Goal: Task Accomplishment & Management: Use online tool/utility

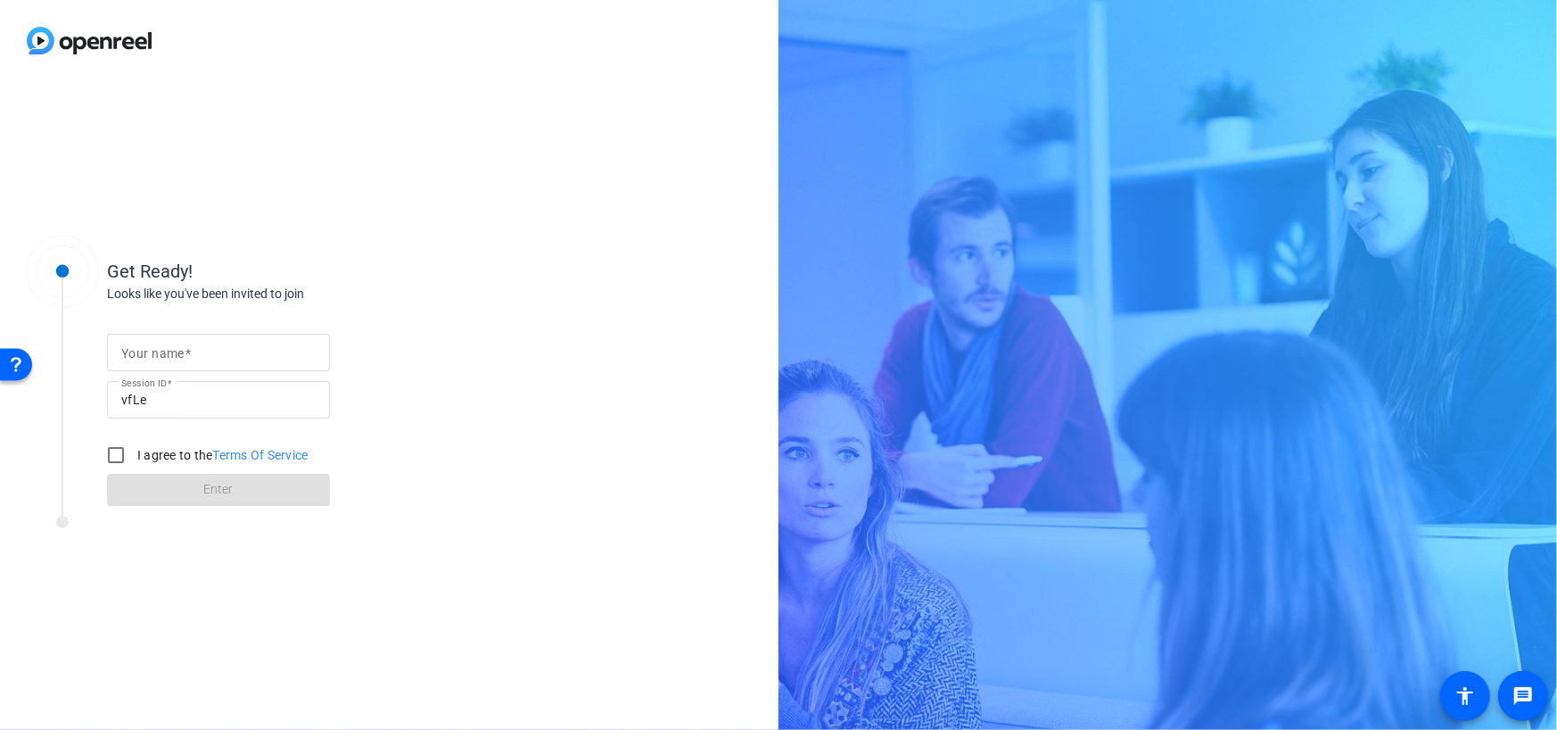
click at [162, 356] on mat-label "Your name" at bounding box center [152, 353] width 63 height 14
click at [162, 356] on input "Your name" at bounding box center [218, 352] width 194 height 21
type input "[PERSON_NAME]"
click at [118, 450] on input "I agree to the Terms Of Service" at bounding box center [116, 455] width 36 height 36
checkbox input "true"
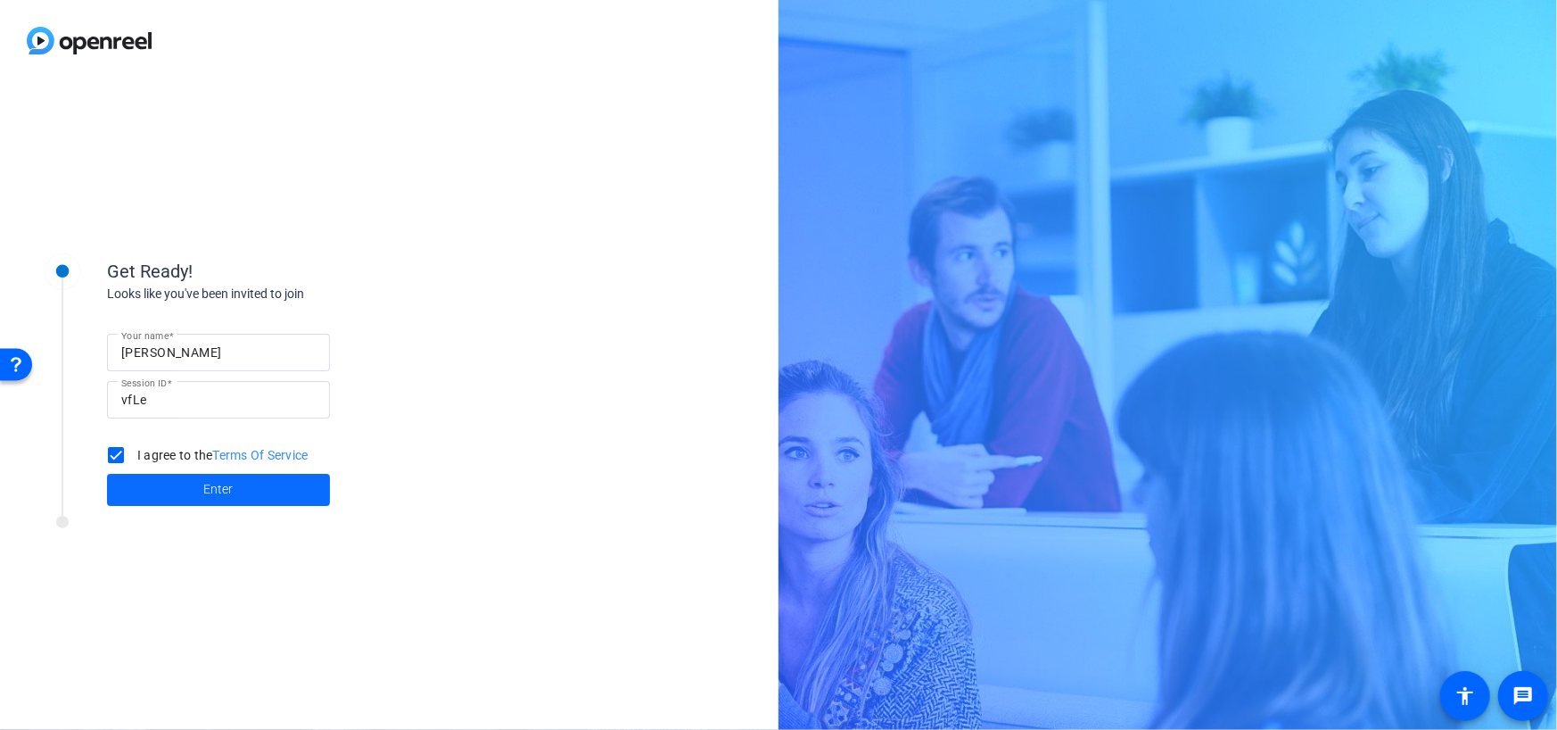
click at [155, 487] on span at bounding box center [218, 489] width 223 height 43
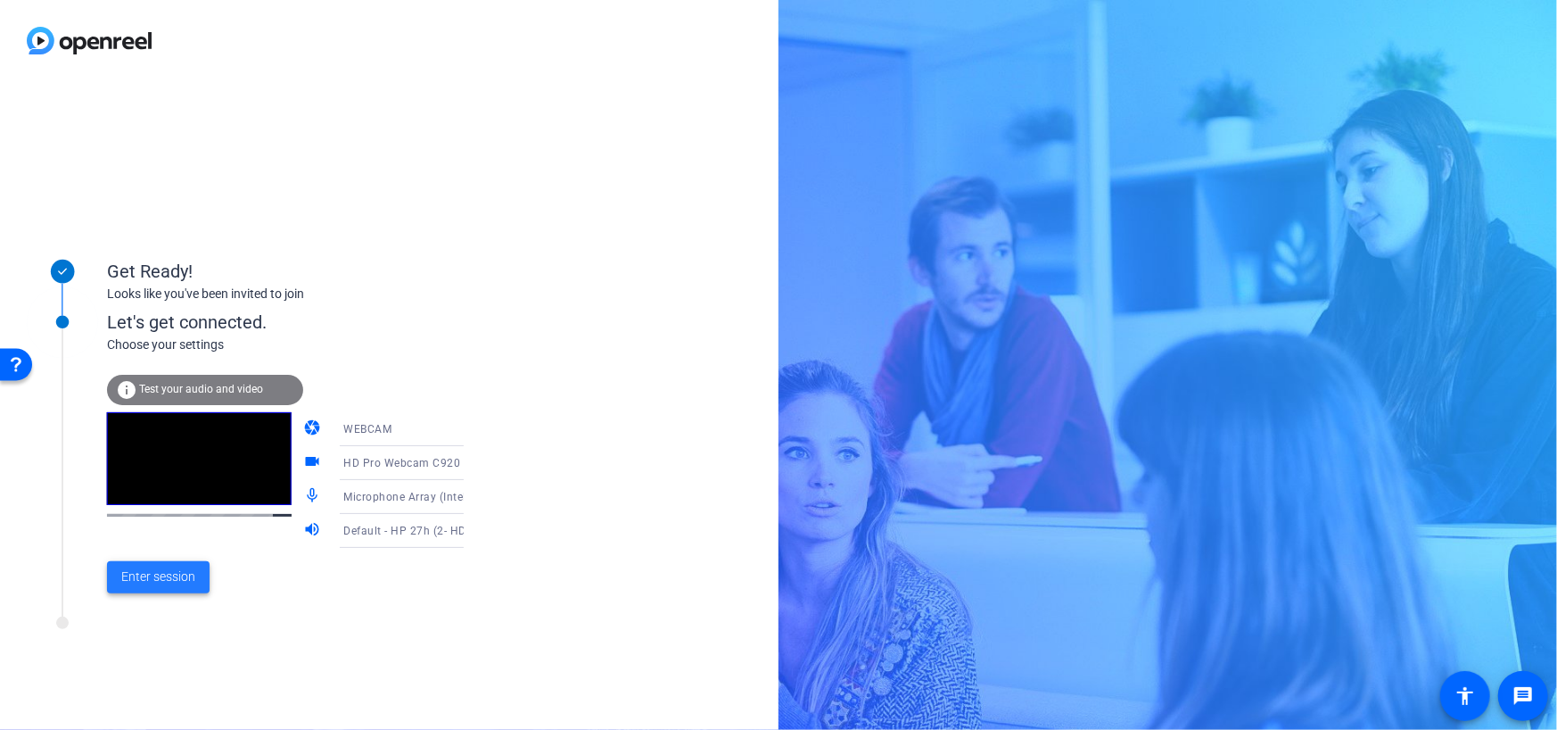
click at [176, 583] on span "Enter session" at bounding box center [158, 576] width 74 height 19
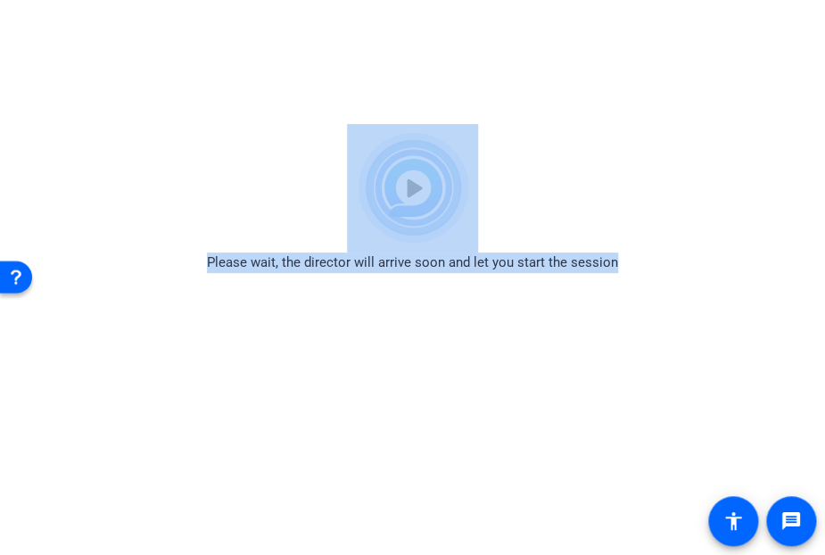
drag, startPoint x: 702, startPoint y: 84, endPoint x: 574, endPoint y: 74, distance: 127.9
click at [574, 74] on html "Accessibility Screen-Reader Guide, Feedback, and Issue Reporting | New window P…" at bounding box center [412, 277] width 825 height 555
click at [638, 35] on html "Accessibility Screen-Reader Guide, Feedback, and Issue Reporting | New window P…" at bounding box center [412, 277] width 825 height 555
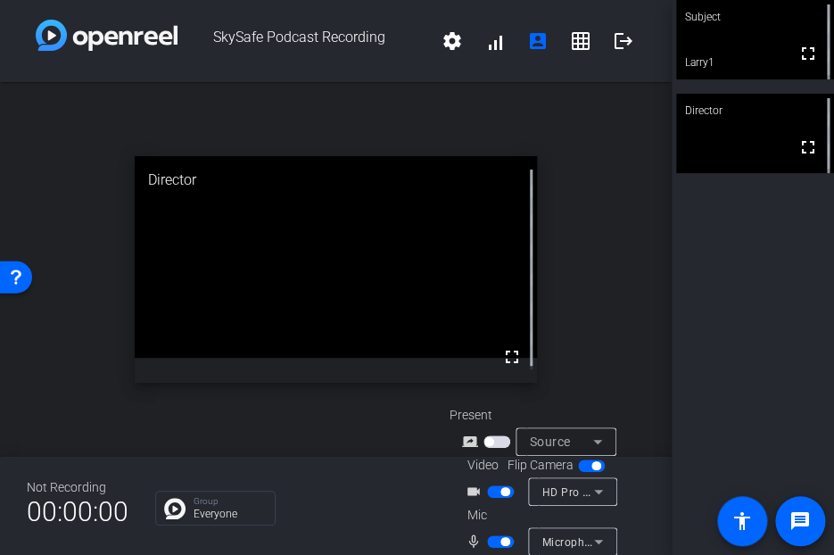
click at [752, 279] on div "Subject fullscreen Larry1 Director fullscreen" at bounding box center [753, 277] width 162 height 555
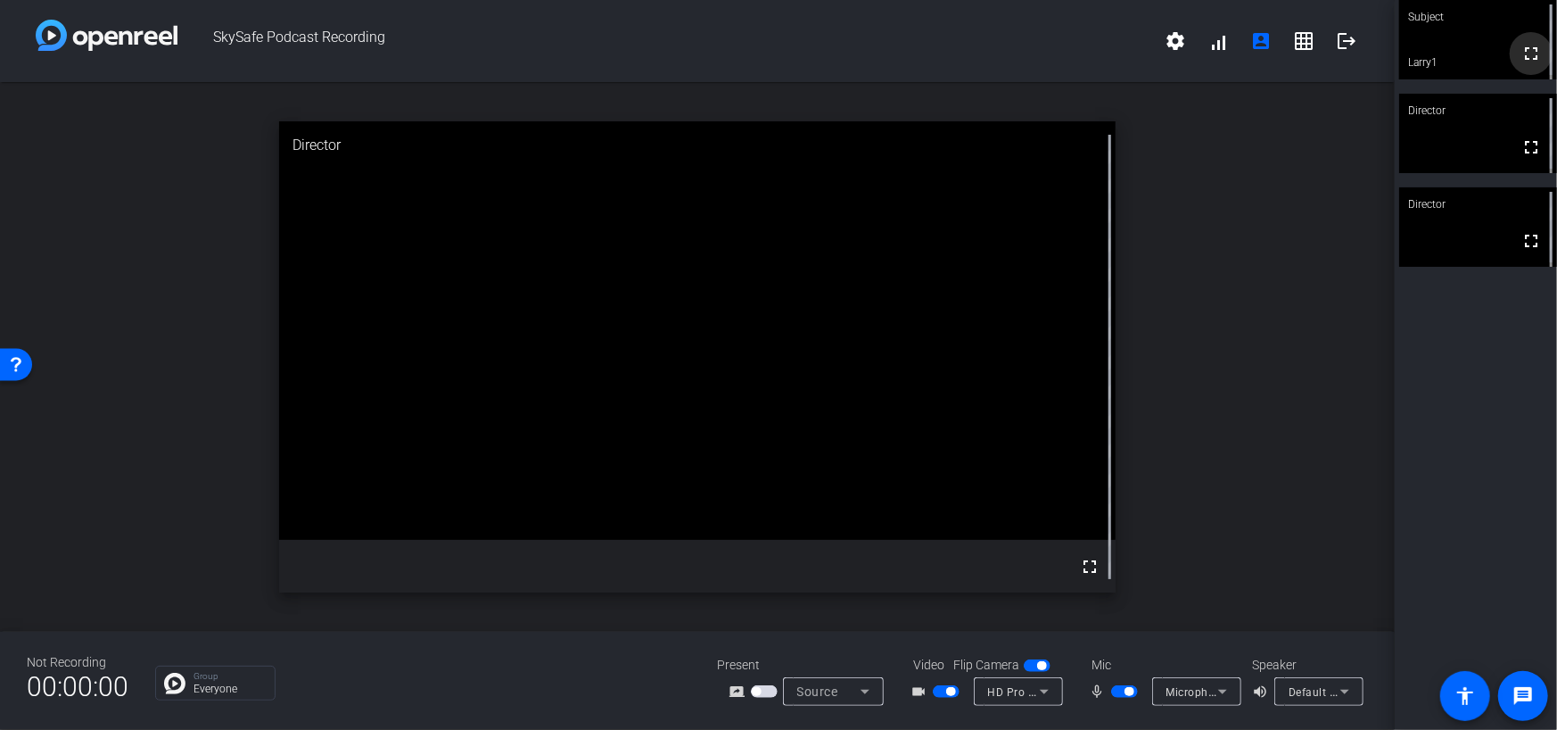
click at [1532, 61] on mat-icon "fullscreen" at bounding box center [1531, 53] width 21 height 21
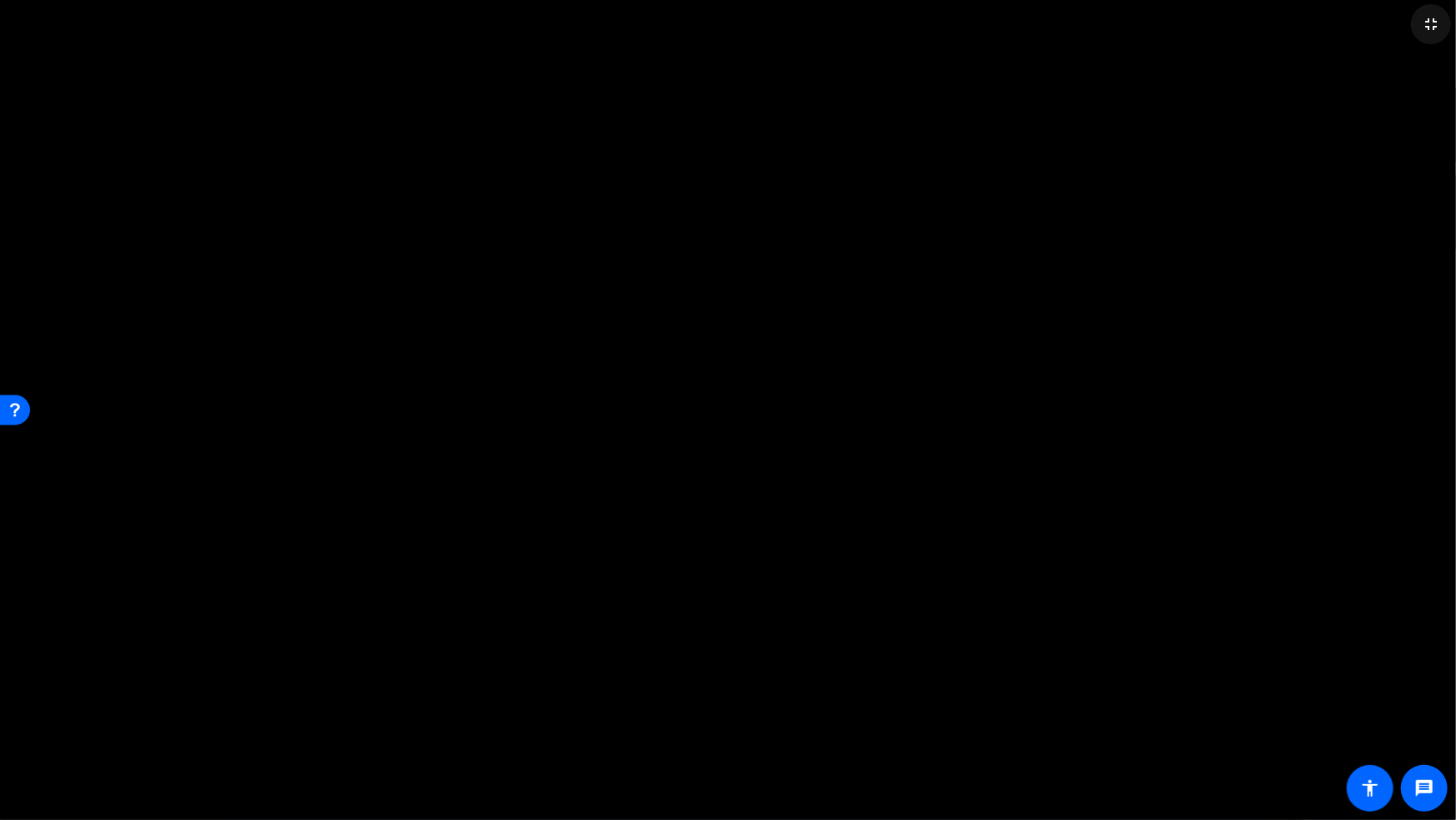
click at [1427, 16] on mat-icon "fullscreen_exit" at bounding box center [1431, 23] width 20 height 20
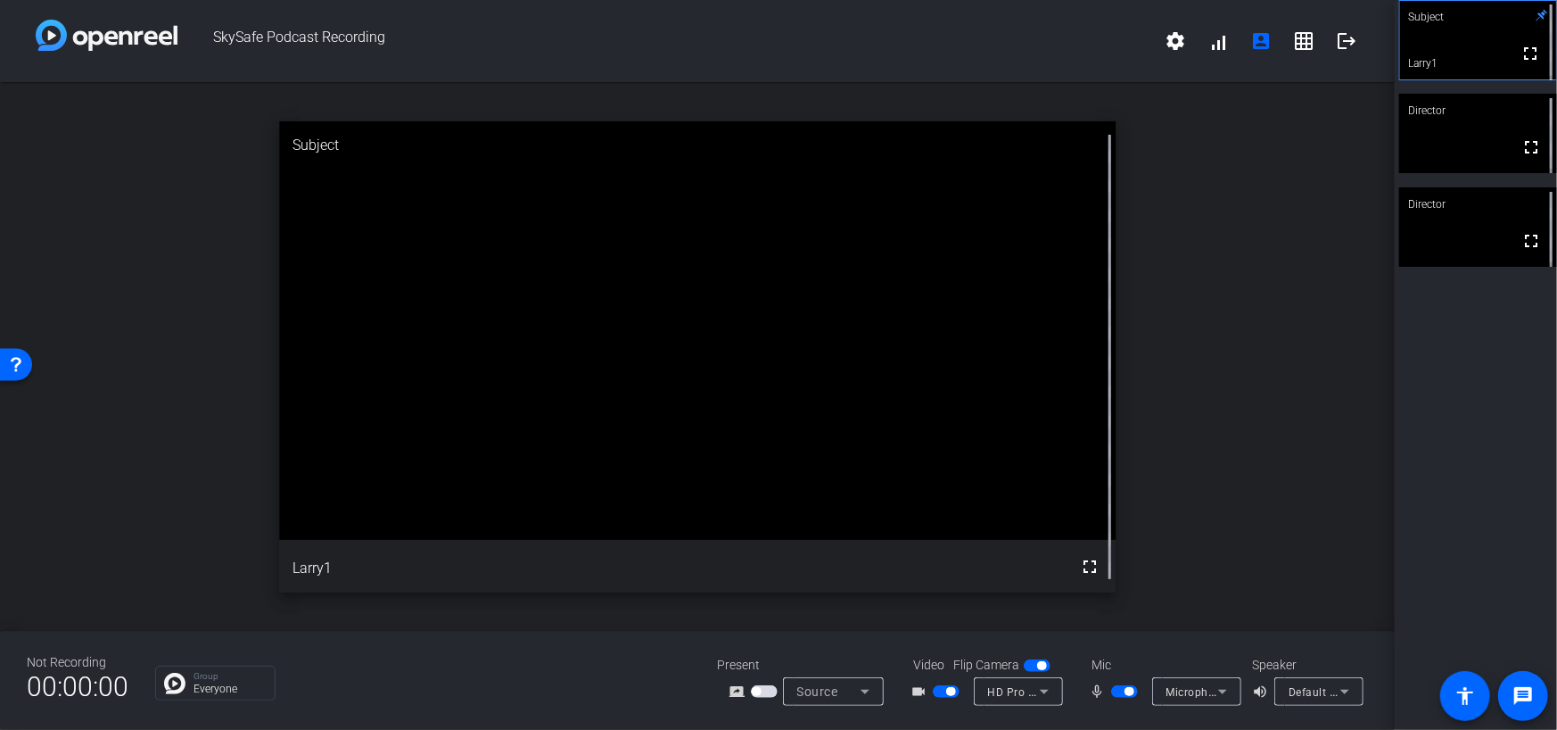
click at [1445, 140] on video at bounding box center [1479, 133] width 158 height 79
click at [1510, 239] on span at bounding box center [1531, 240] width 43 height 43
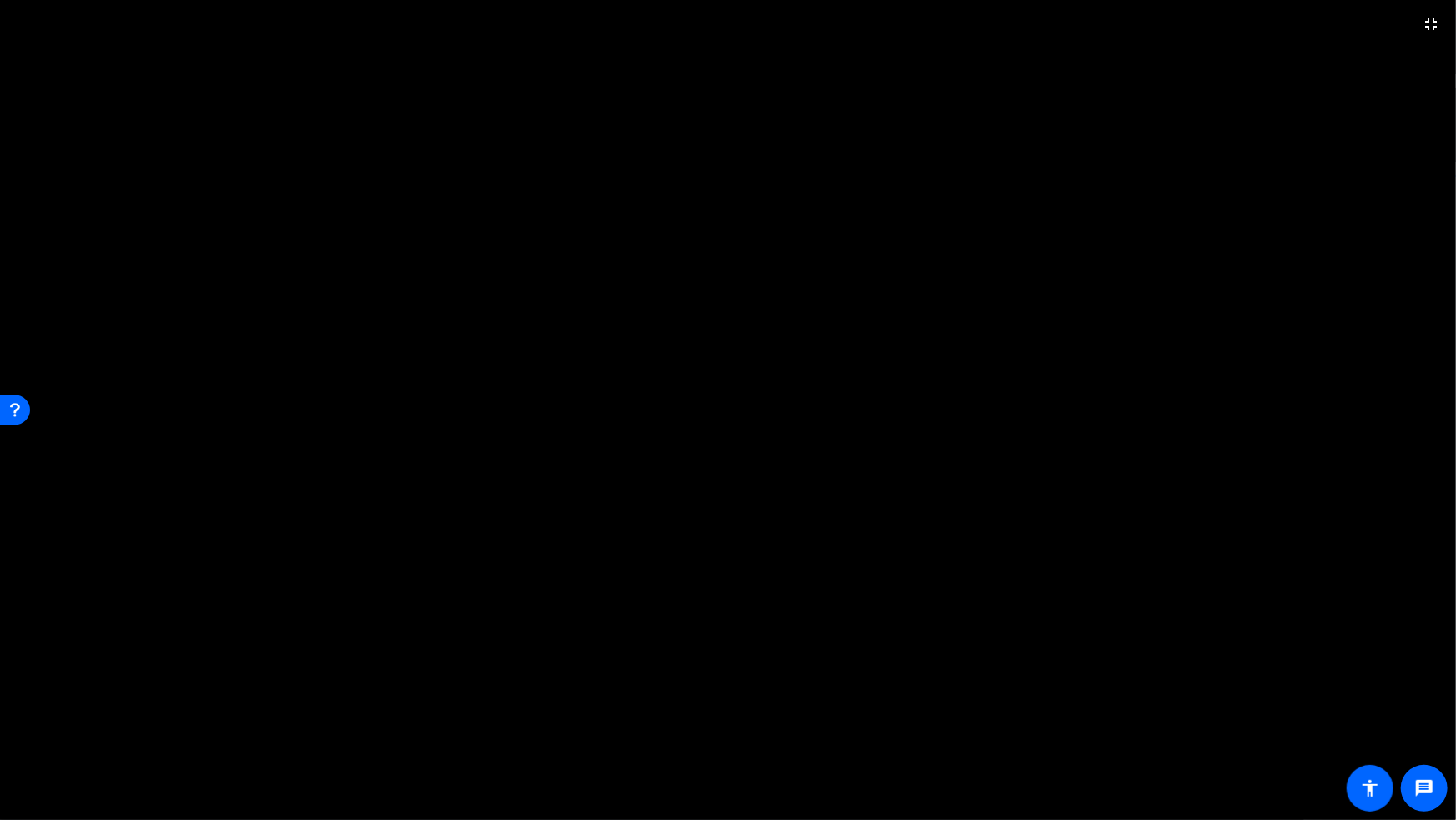
click at [869, 58] on video at bounding box center [728, 410] width 1456 height 820
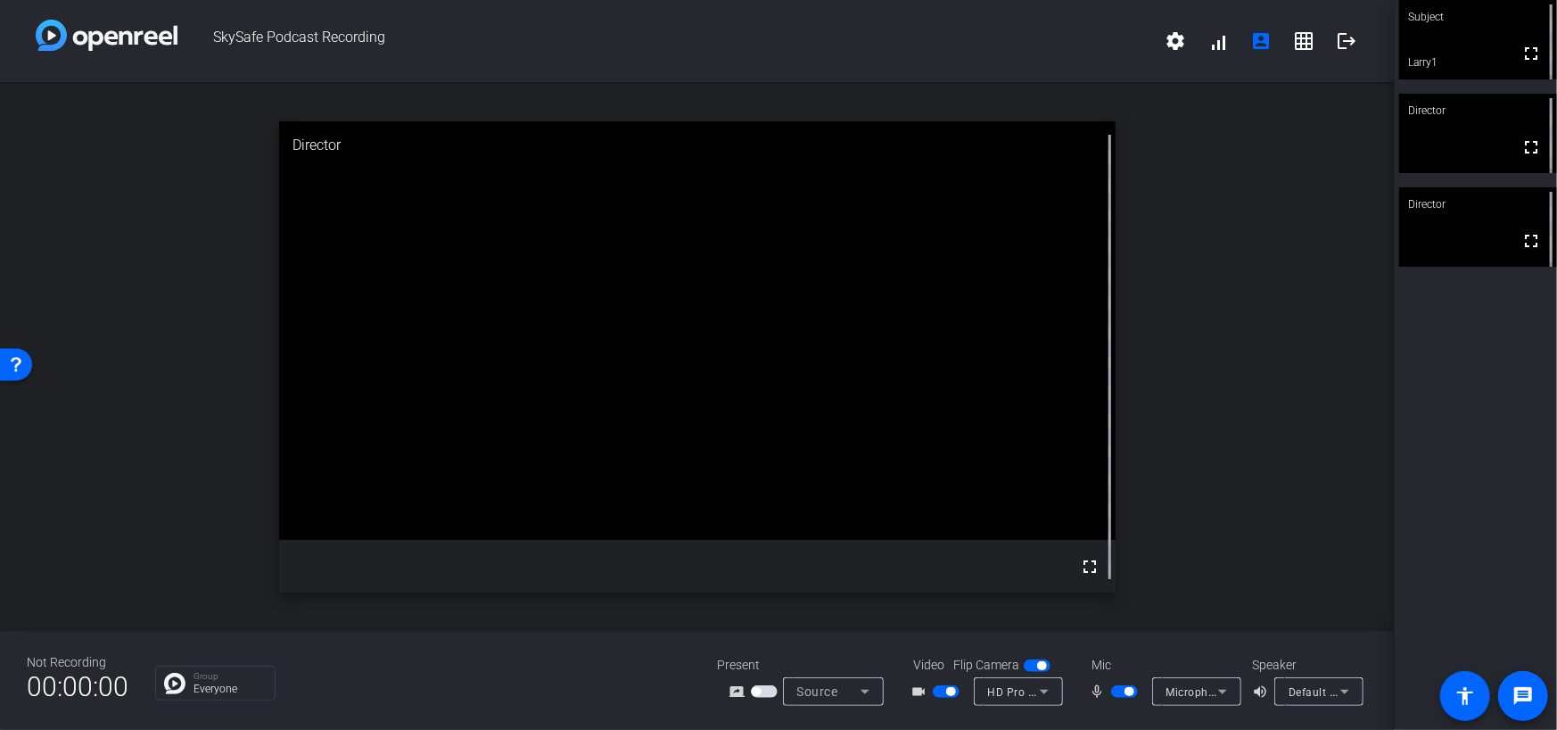
click at [1474, 385] on div "Subject fullscreen Larry1 Director fullscreen Director fullscreen" at bounding box center [1476, 365] width 162 height 730
click at [1305, 36] on mat-icon "grid_on" at bounding box center [1303, 40] width 21 height 21
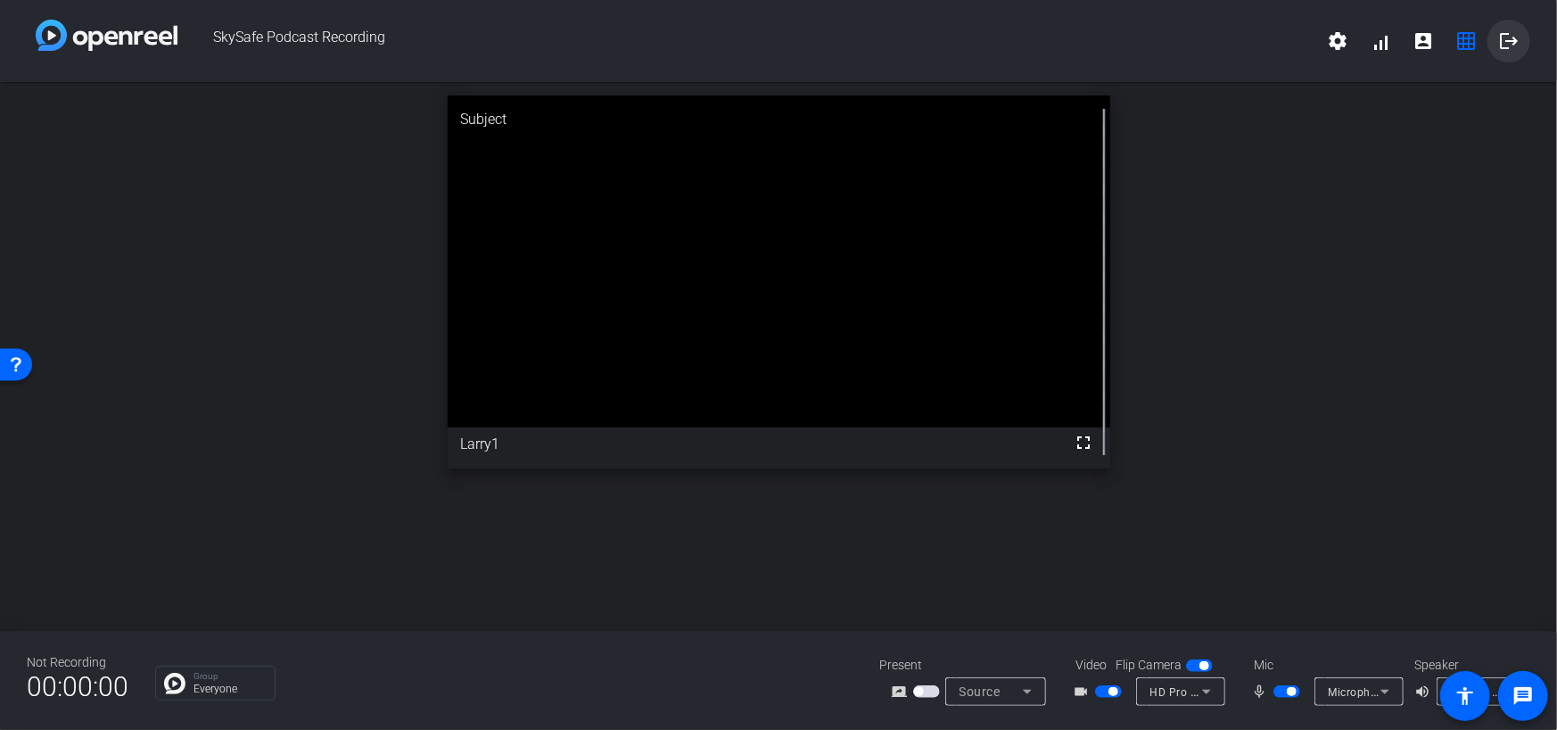
click at [1507, 36] on mat-icon "logout" at bounding box center [1509, 40] width 21 height 21
